Goal: Navigation & Orientation: Find specific page/section

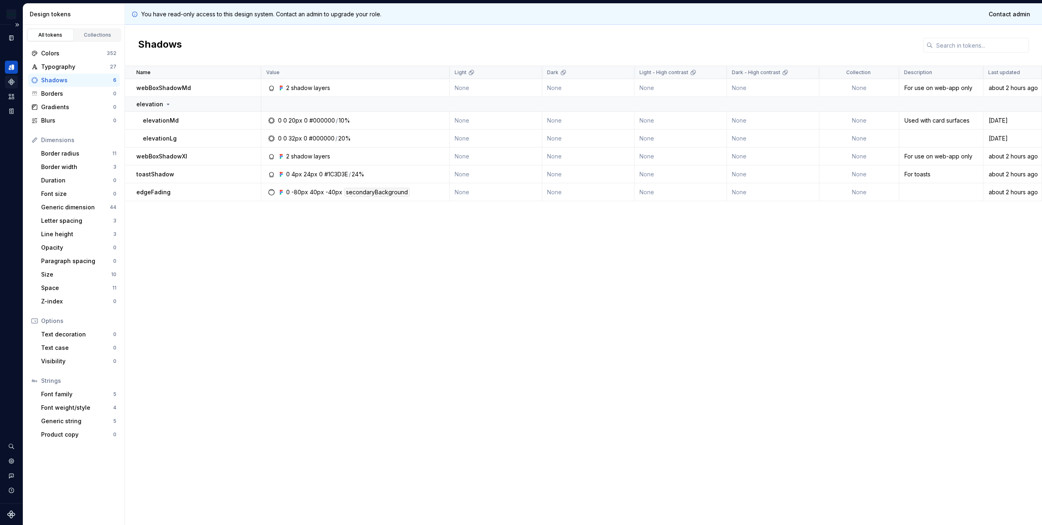
click at [12, 79] on icon "Components" at bounding box center [11, 81] width 7 height 7
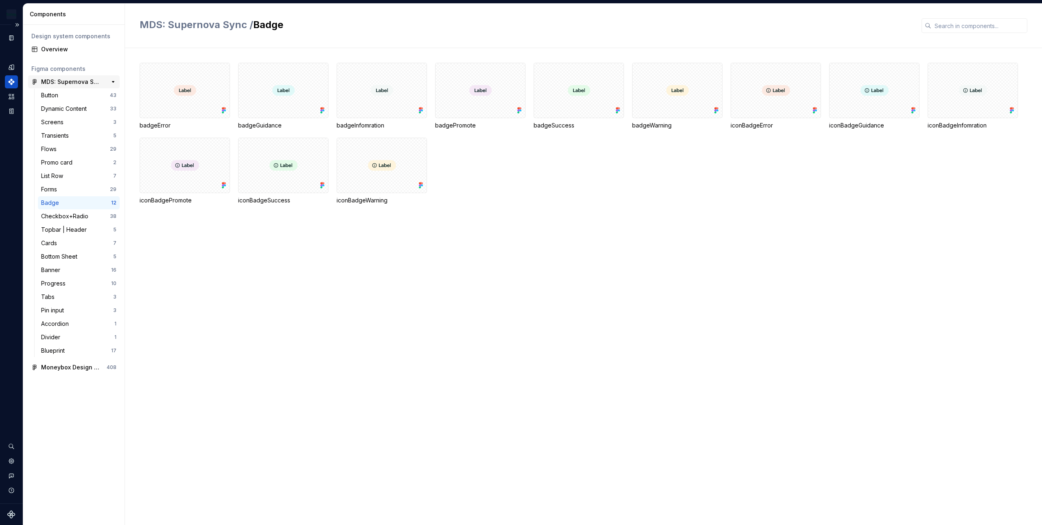
click at [64, 80] on div "MDS: Supernova Sync" at bounding box center [71, 82] width 61 height 8
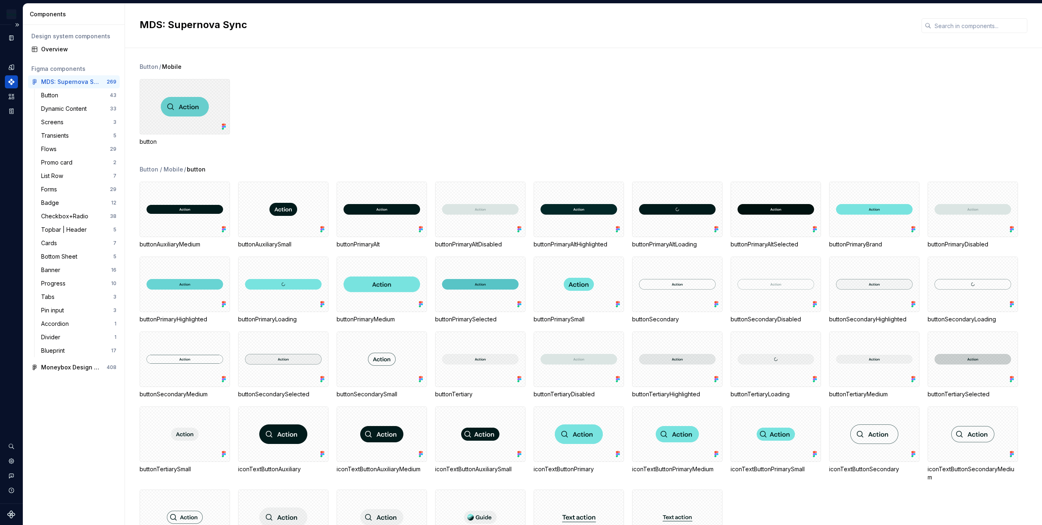
click at [172, 85] on div at bounding box center [185, 106] width 90 height 55
